Goal: Information Seeking & Learning: Learn about a topic

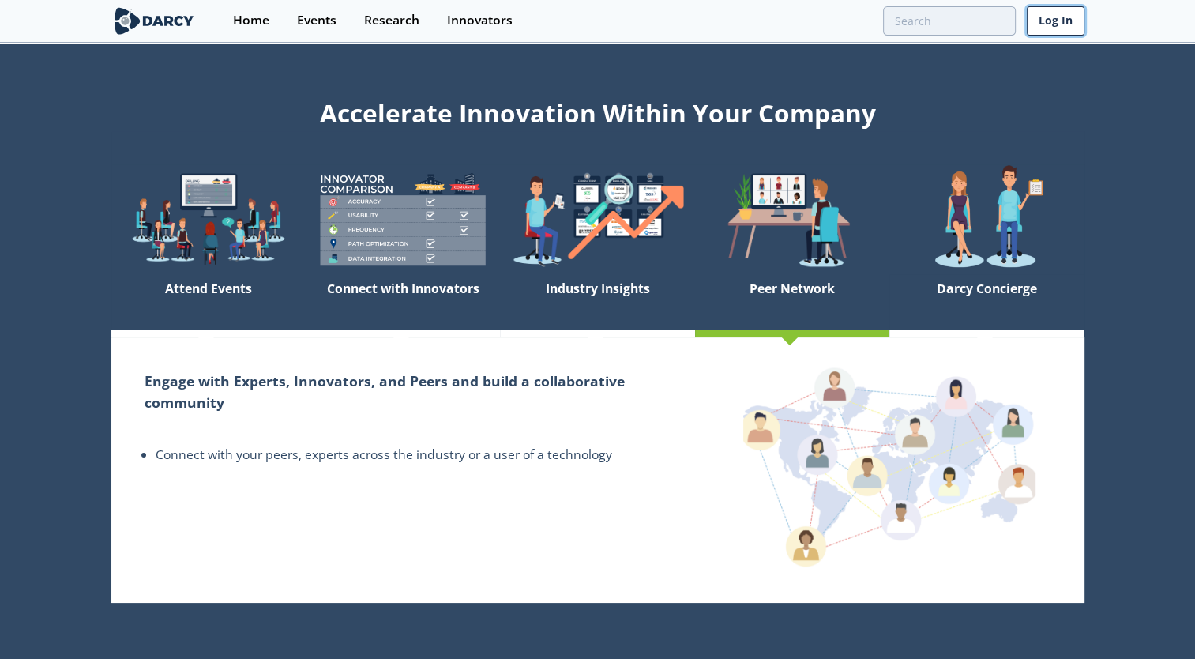
click at [1055, 22] on link "Log In" at bounding box center [1056, 20] width 58 height 29
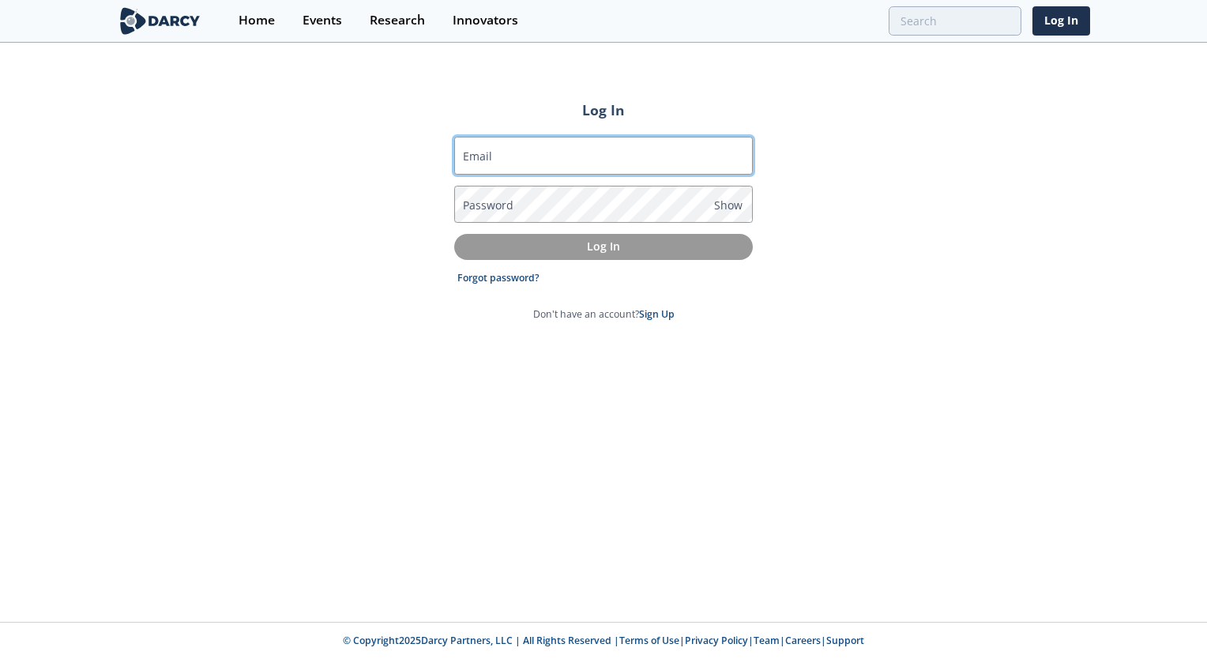
type input "[EMAIL_ADDRESS][DOMAIN_NAME]"
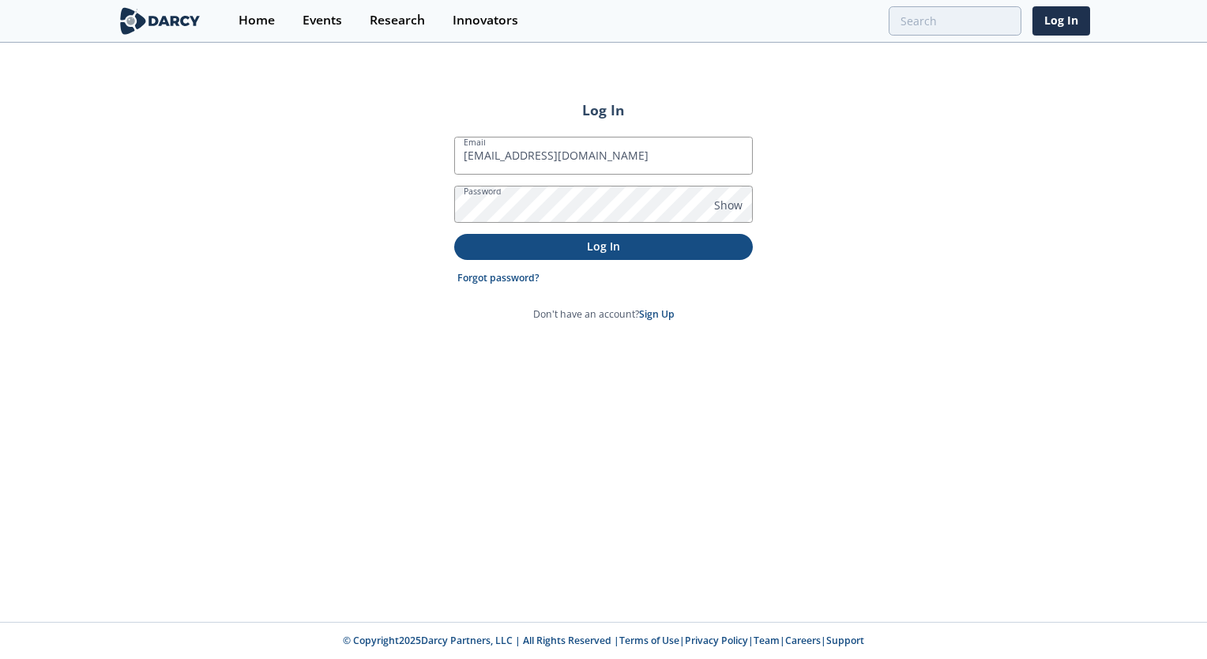
click at [571, 247] on p "Log In" at bounding box center [603, 246] width 276 height 17
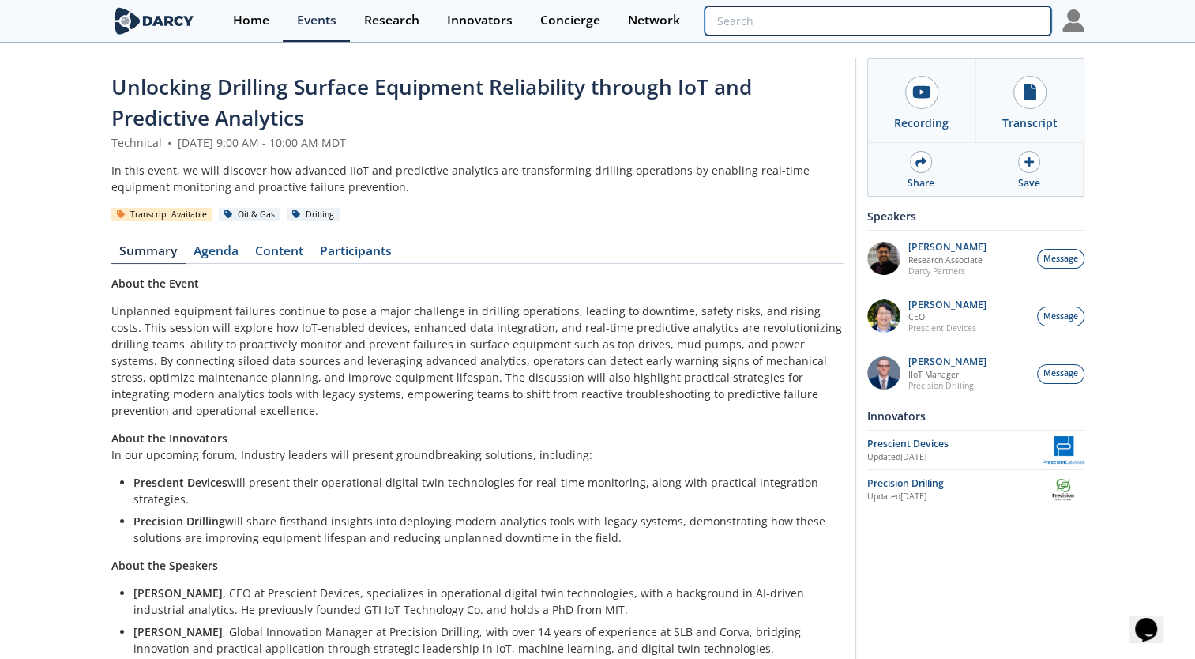
click at [967, 27] on input "search" at bounding box center [878, 20] width 346 height 29
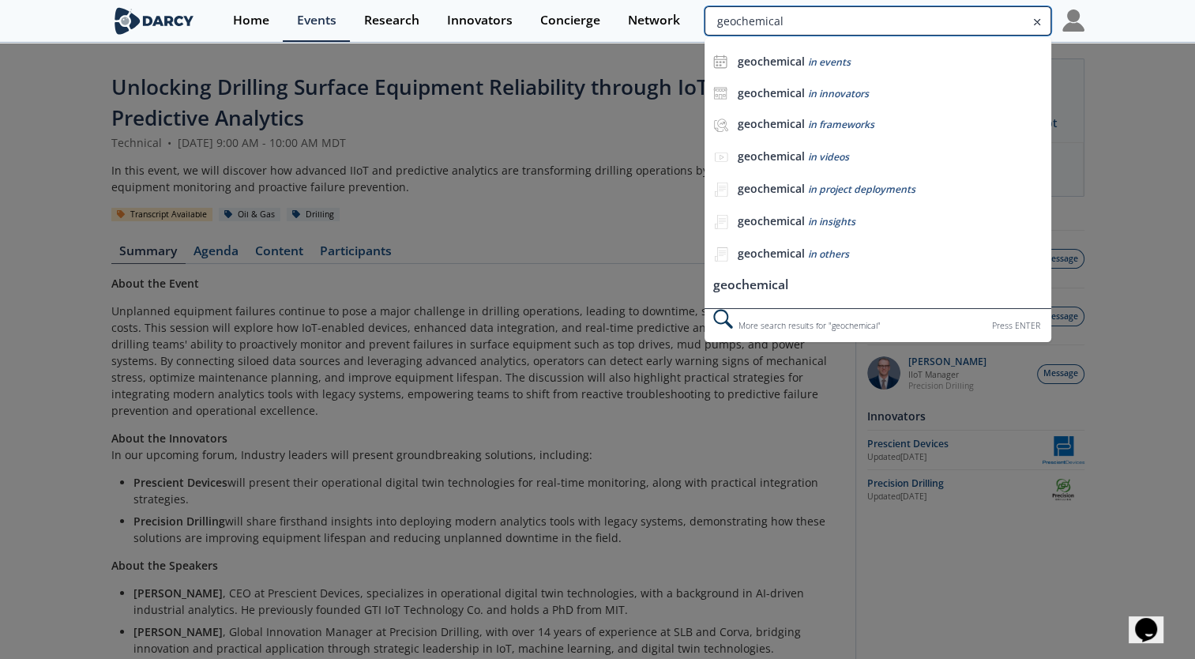
type input "geochemical"
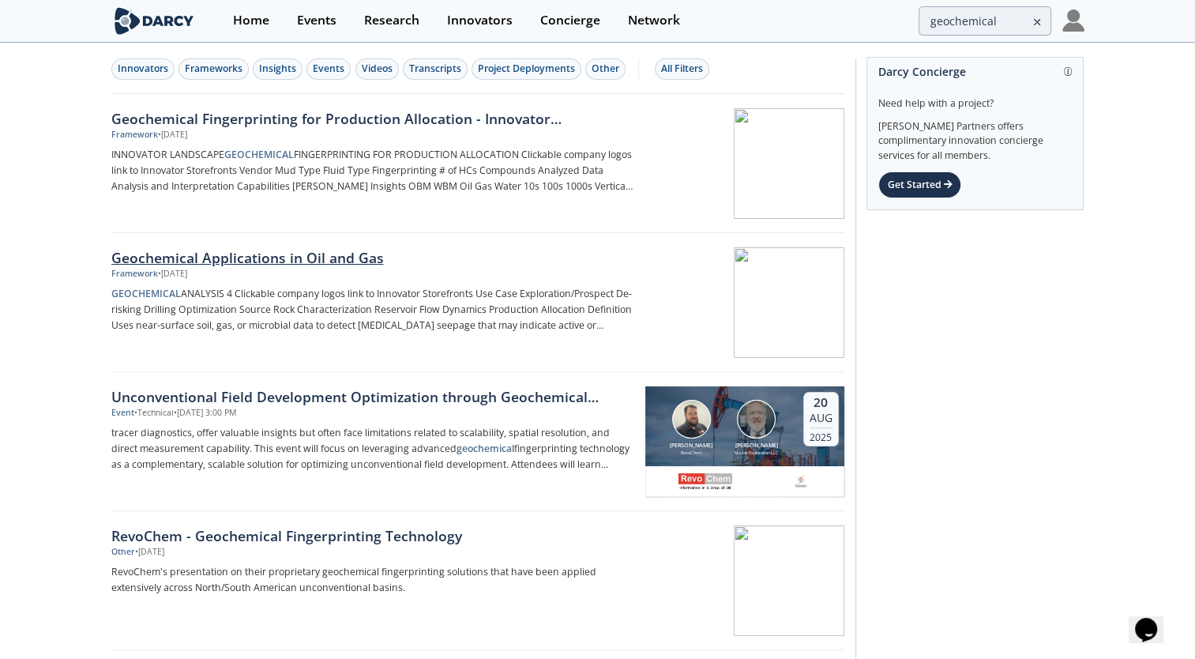
scroll to position [79, 0]
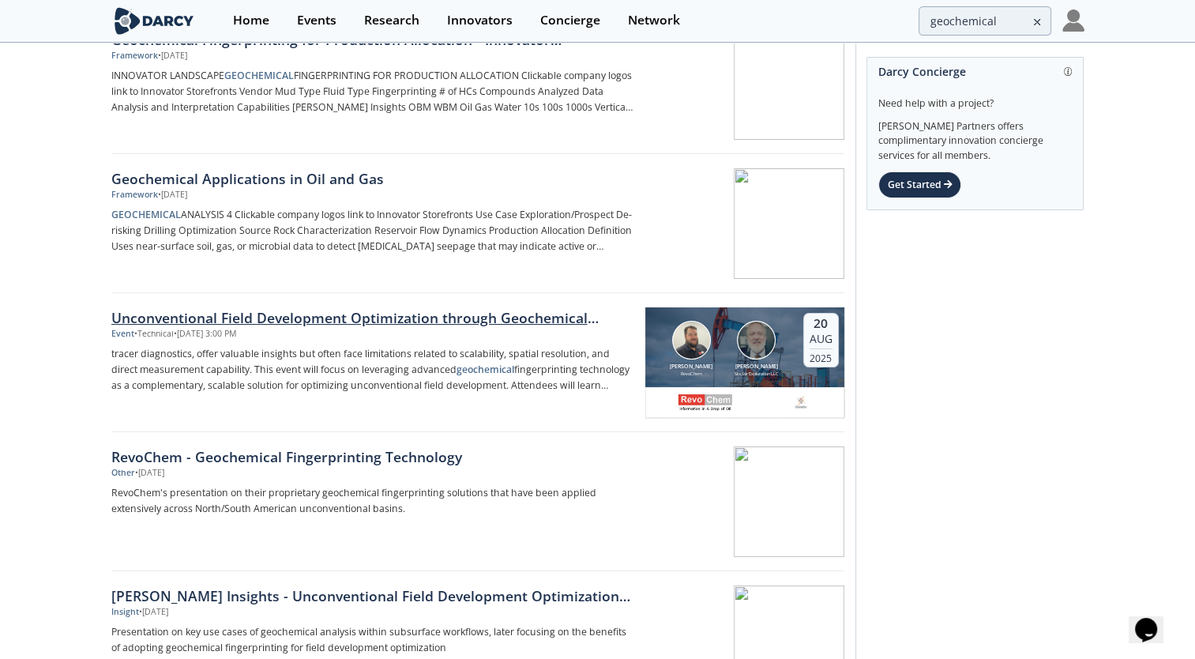
click at [458, 329] on div "Event • Technical • [DATE] 3:00 PM" at bounding box center [372, 334] width 523 height 13
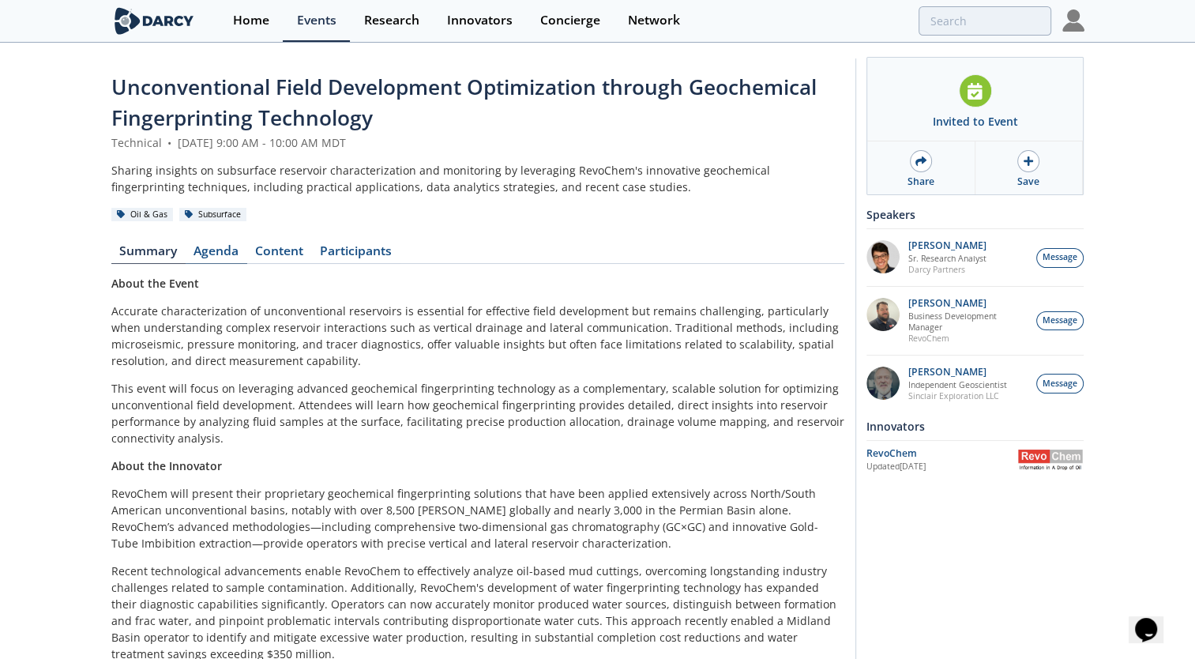
scroll to position [79, 0]
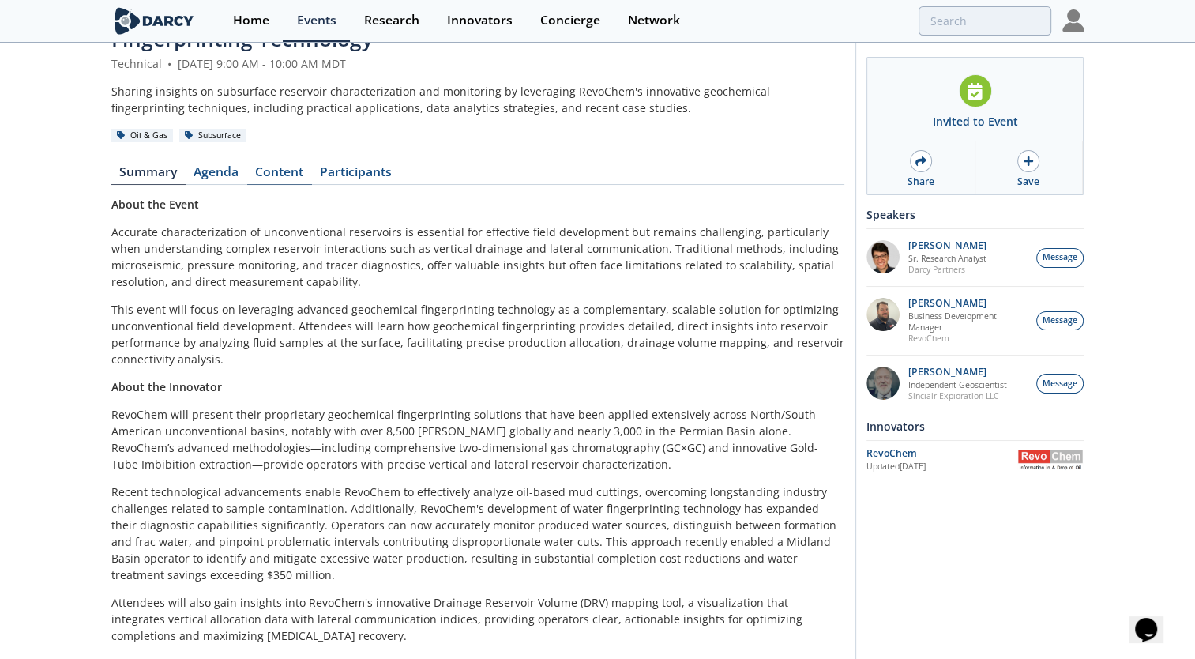
click at [289, 169] on link "Content" at bounding box center [279, 175] width 65 height 19
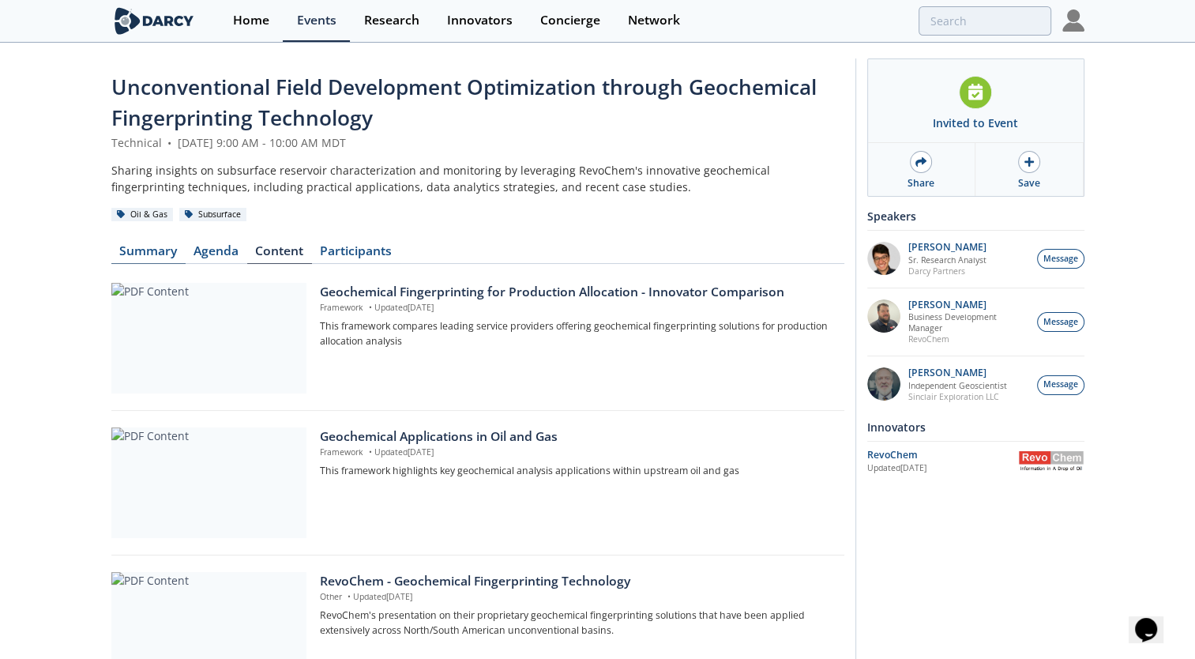
click at [149, 257] on link "Summary" at bounding box center [148, 254] width 74 height 19
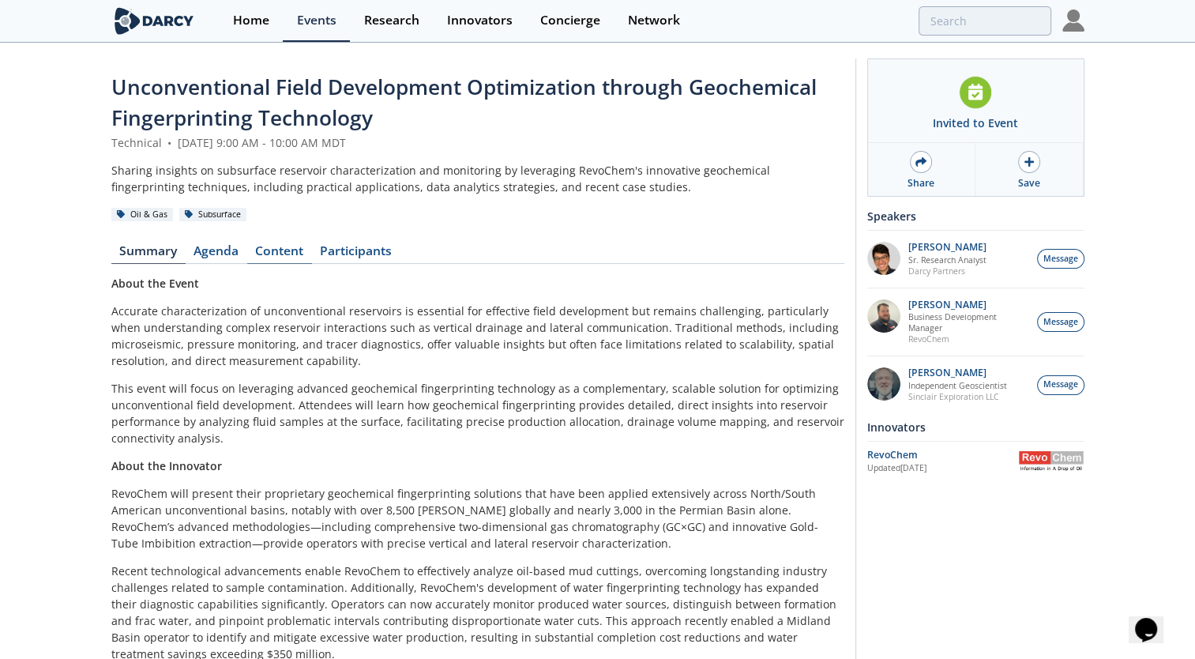
click at [292, 251] on link "Content" at bounding box center [279, 254] width 65 height 19
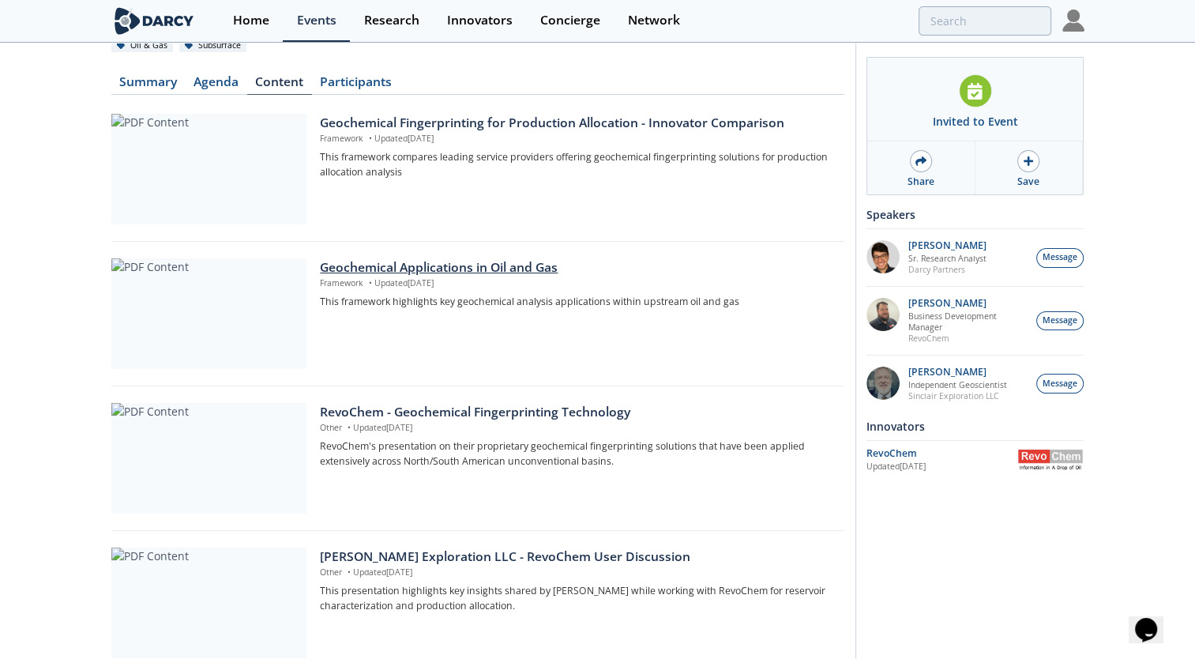
scroll to position [237, 0]
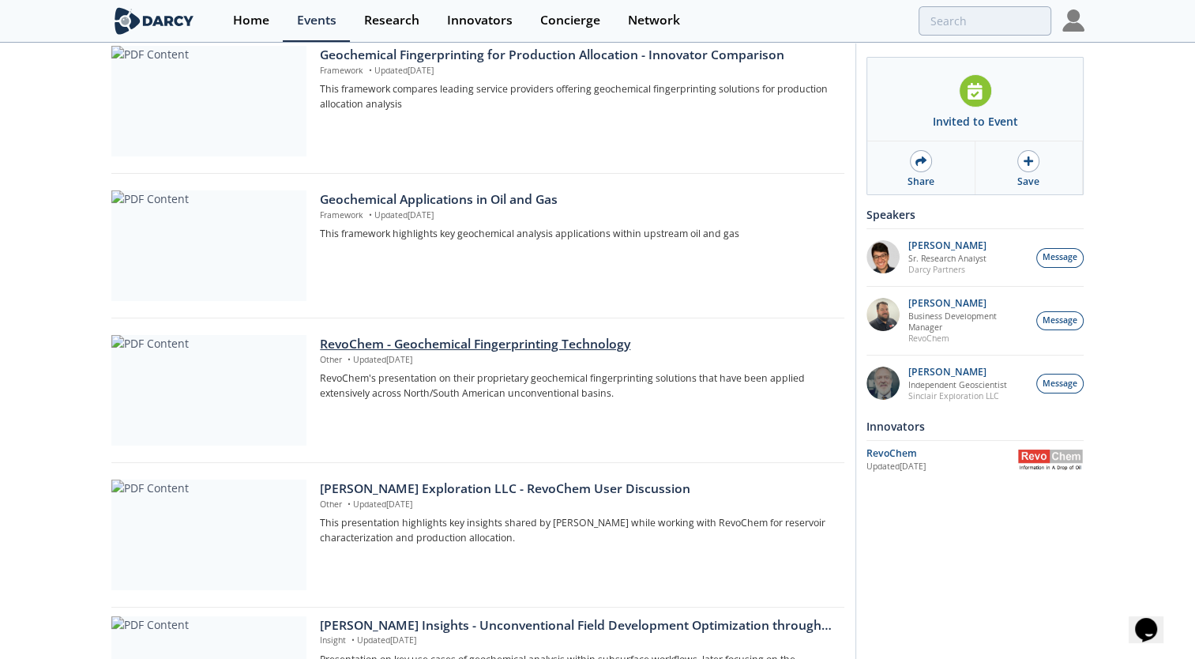
click at [256, 387] on div at bounding box center [208, 390] width 195 height 111
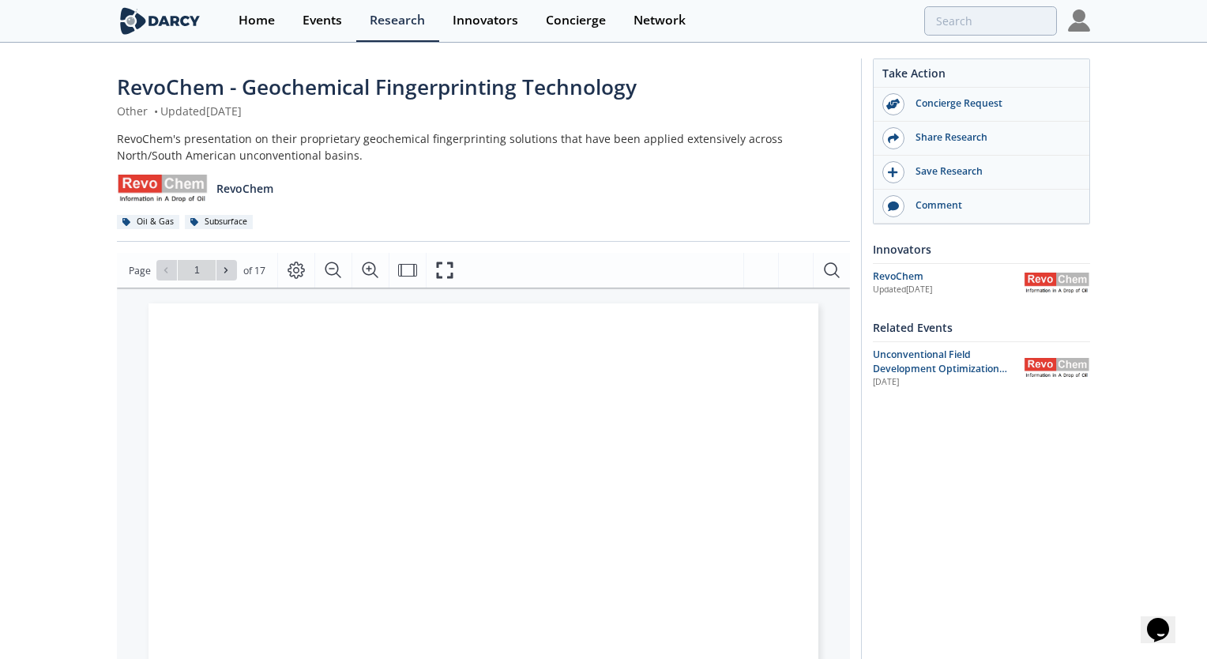
type input "2"
type input "3"
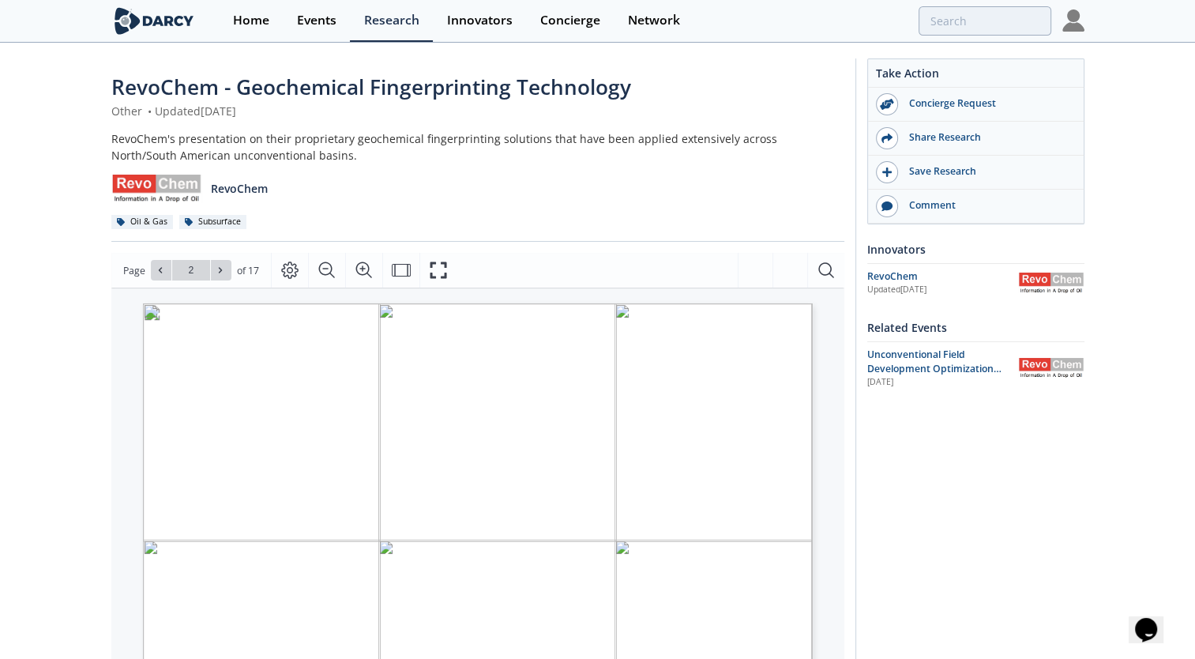
click at [897, 514] on div "Take Action Concierge Request Share Research Save Research Comment Innovators R…" at bounding box center [969, 605] width 229 height 1095
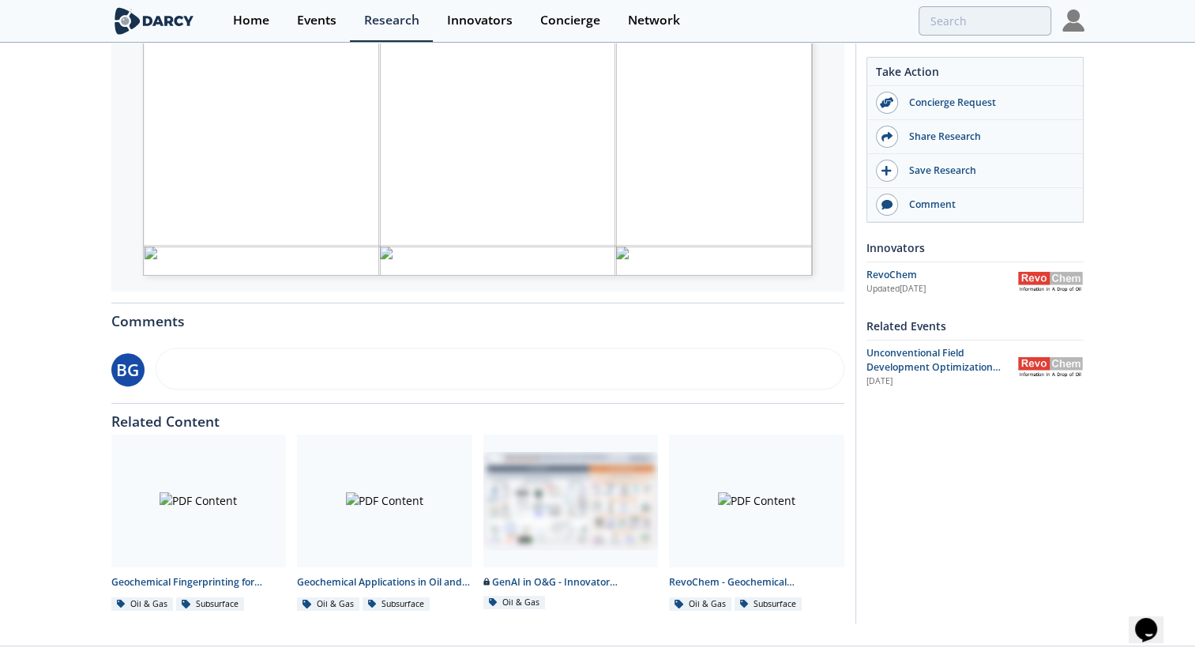
scroll to position [553, 0]
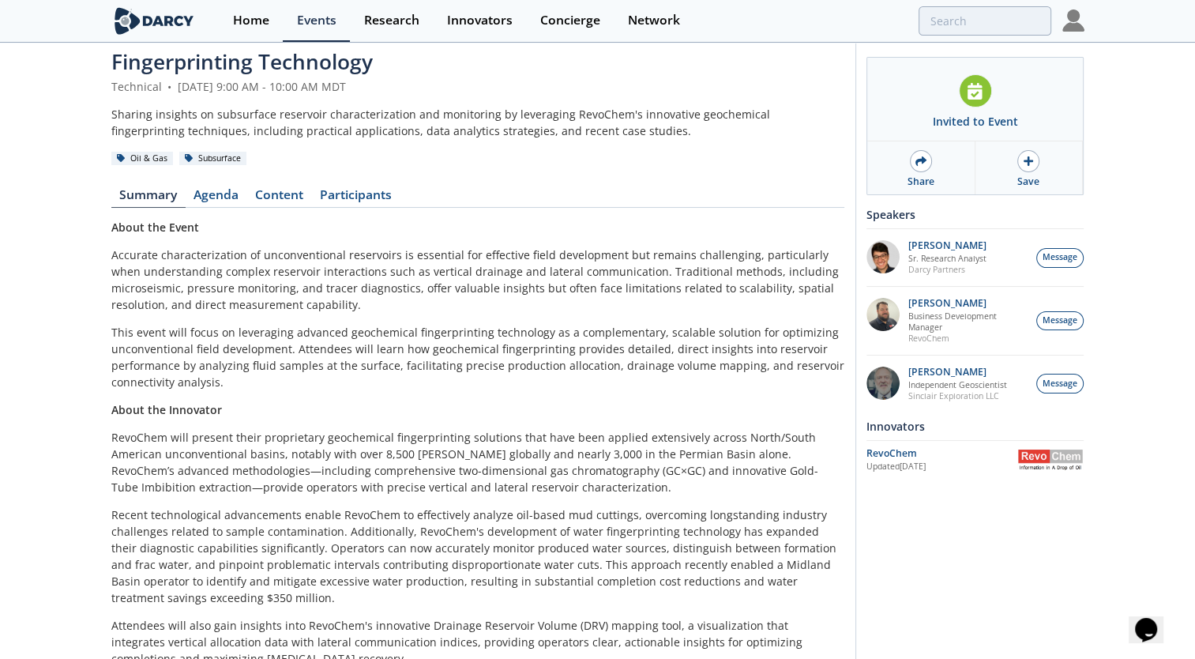
scroll to position [79, 0]
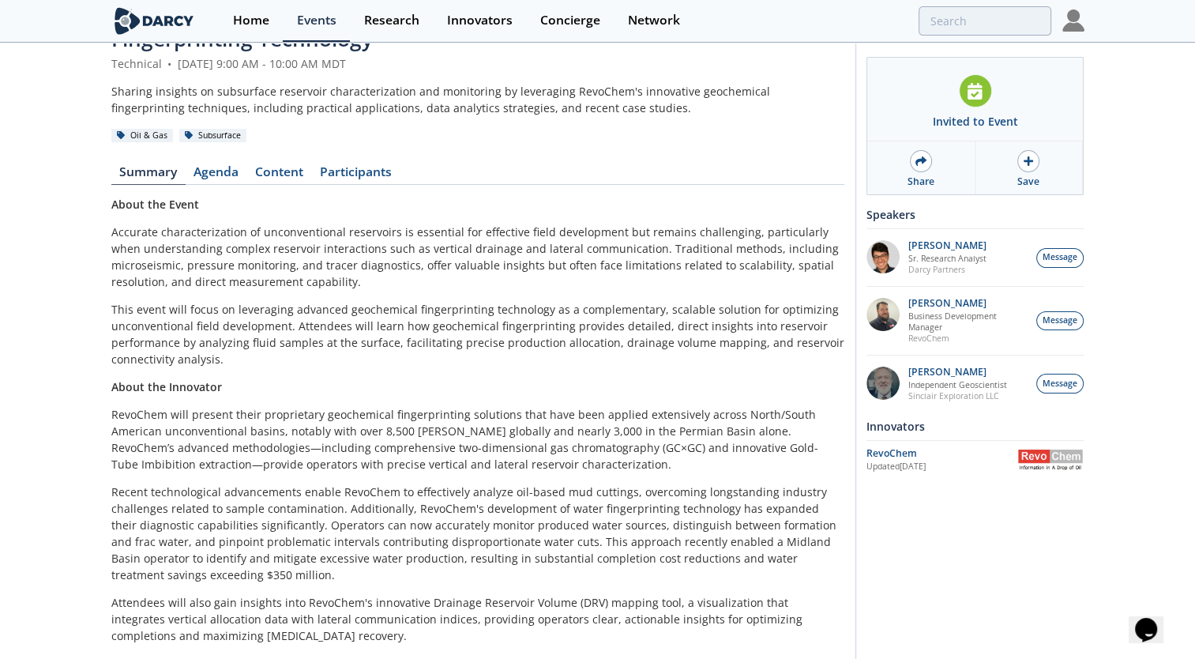
type input "geochemical"
